Goal: Task Accomplishment & Management: Complete application form

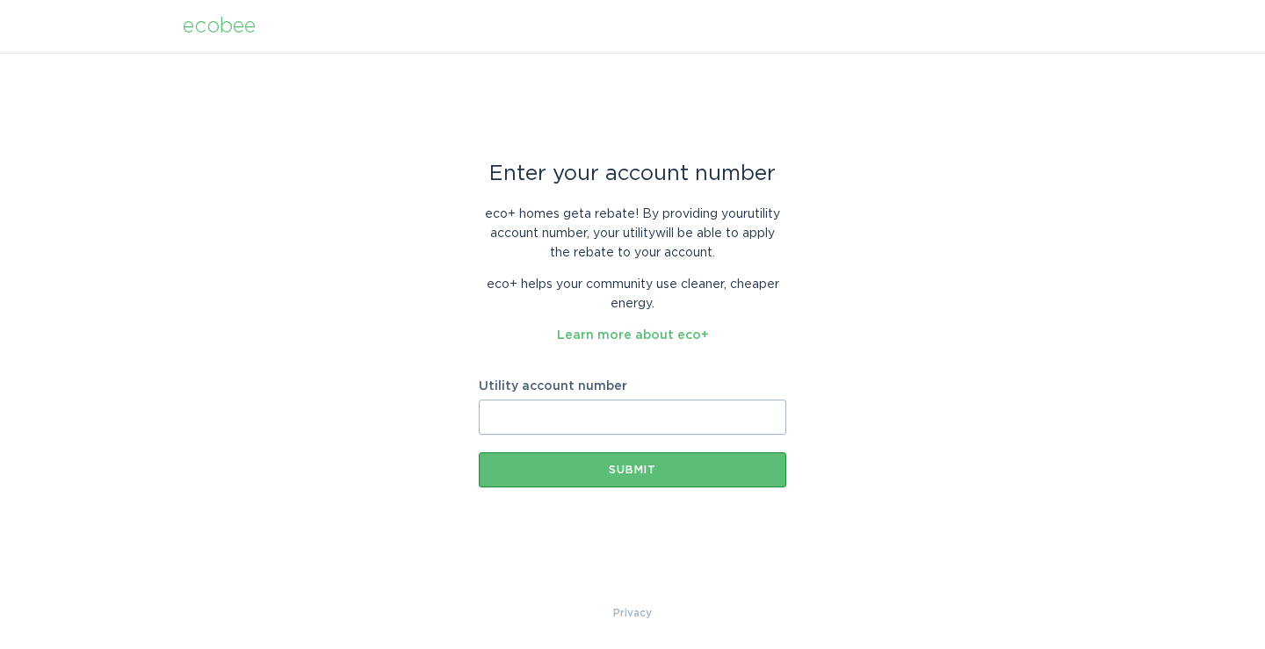
click at [689, 414] on input "Utility account number" at bounding box center [633, 417] width 308 height 35
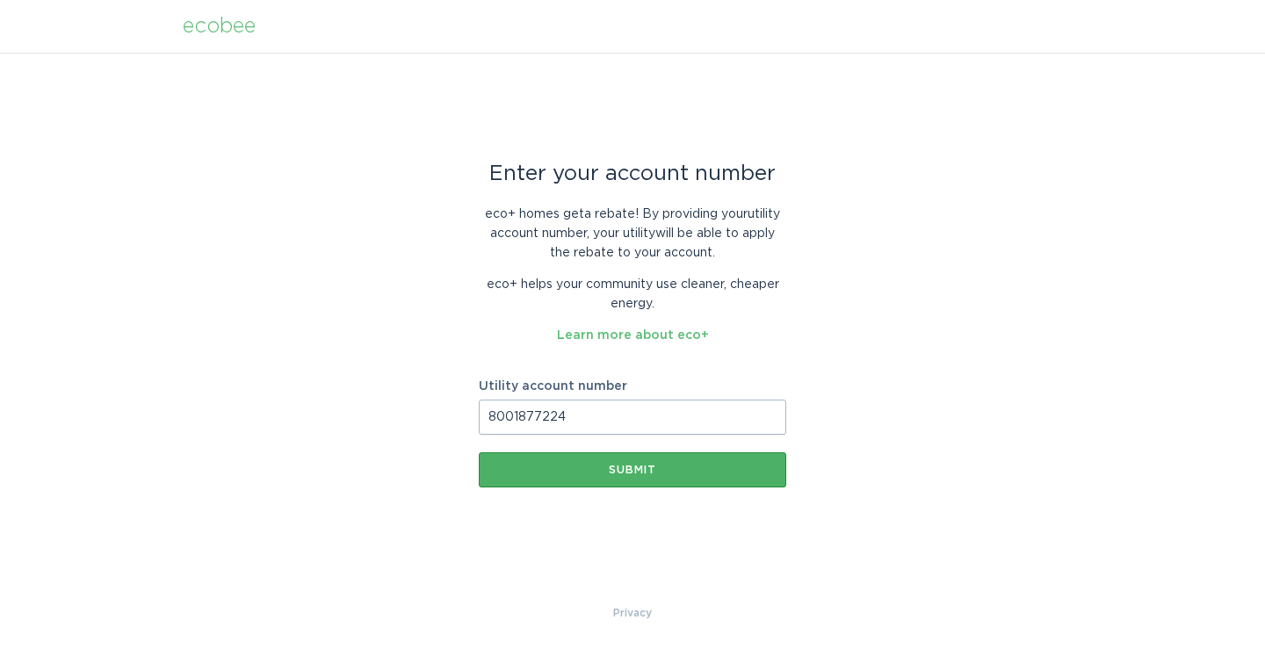
click at [605, 468] on div "Submit" at bounding box center [633, 470] width 290 height 11
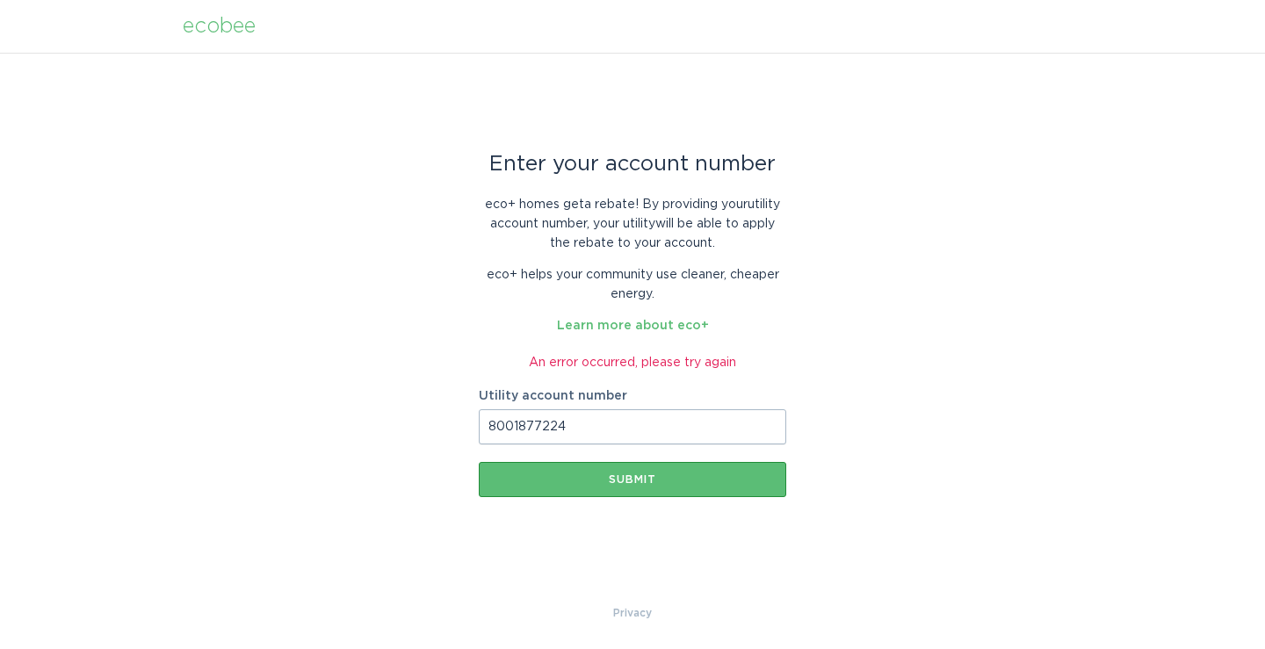
drag, startPoint x: 583, startPoint y: 424, endPoint x: 395, endPoint y: 431, distance: 188.2
click at [395, 431] on div "Enter your account number eco+ homes get a rebate ! By providing your utility a…" at bounding box center [632, 328] width 1265 height 551
type input "700603161101"
click at [556, 482] on div "Submit" at bounding box center [633, 480] width 290 height 11
click at [577, 469] on button "Submit" at bounding box center [633, 479] width 308 height 35
